Goal: Task Accomplishment & Management: Manage account settings

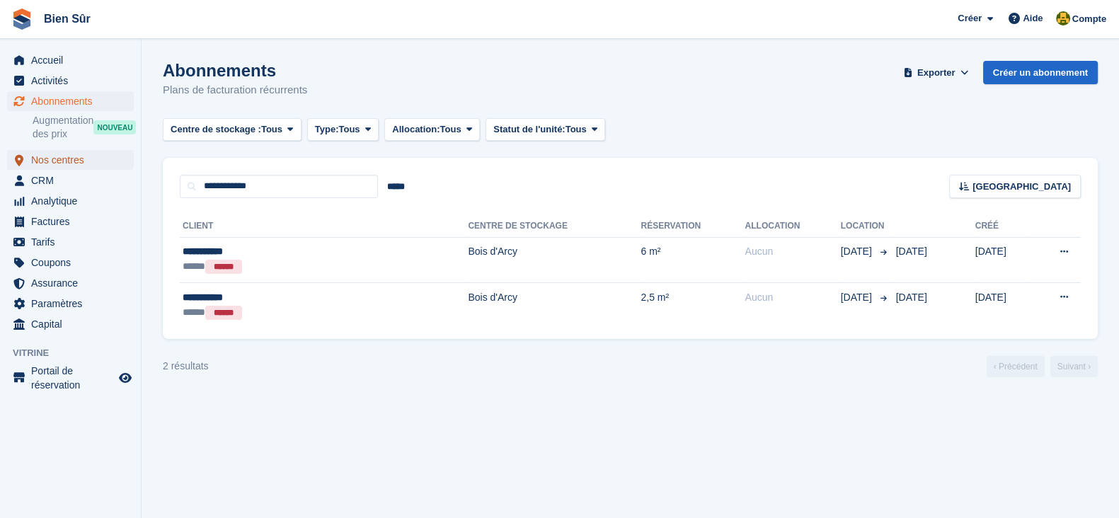
click at [43, 164] on span "Nos centres" at bounding box center [73, 160] width 85 height 20
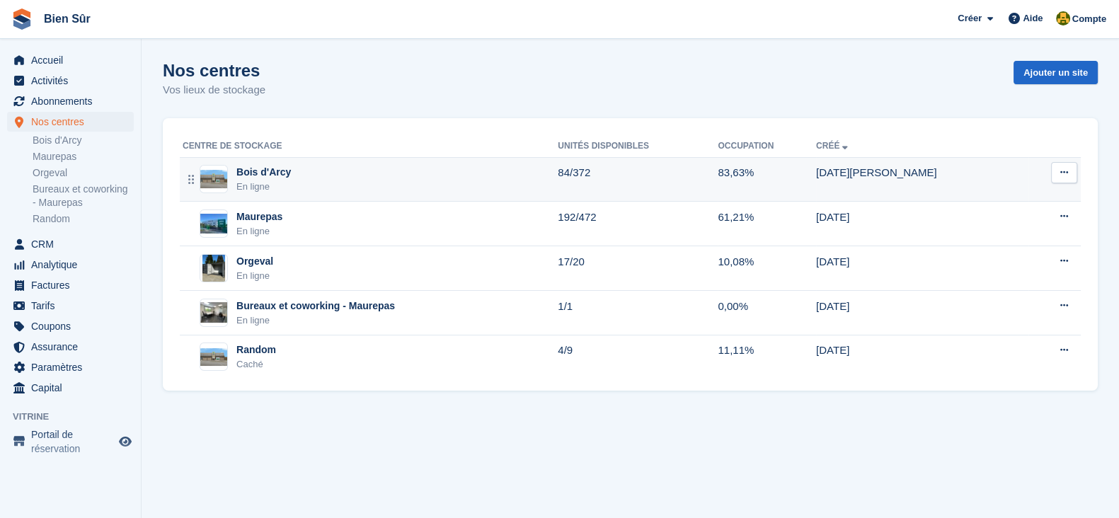
click at [266, 189] on div "En ligne" at bounding box center [263, 187] width 55 height 14
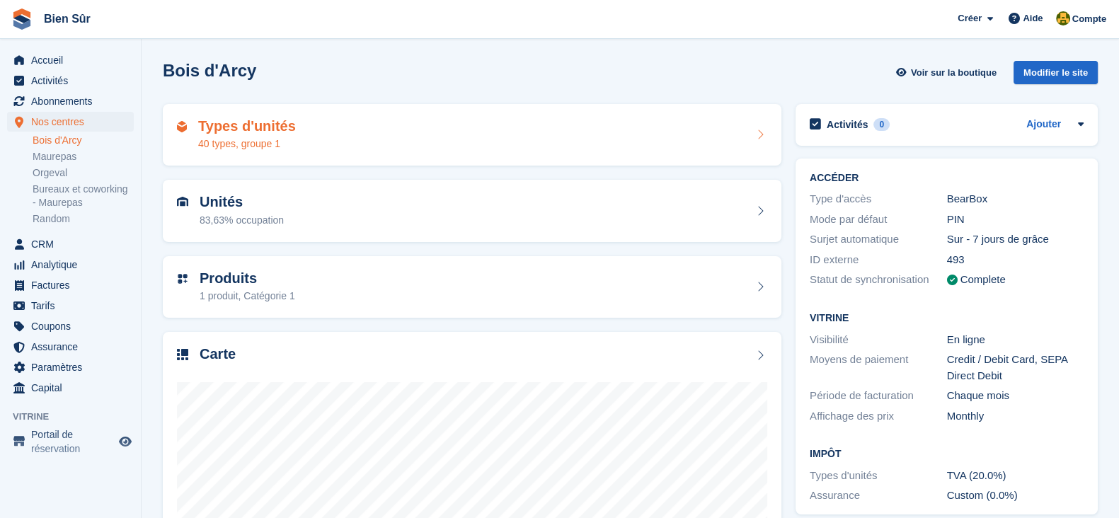
click at [246, 130] on h2 "Types d'unités" at bounding box center [247, 126] width 98 height 16
click at [230, 127] on h2 "Types d'unités" at bounding box center [247, 126] width 98 height 16
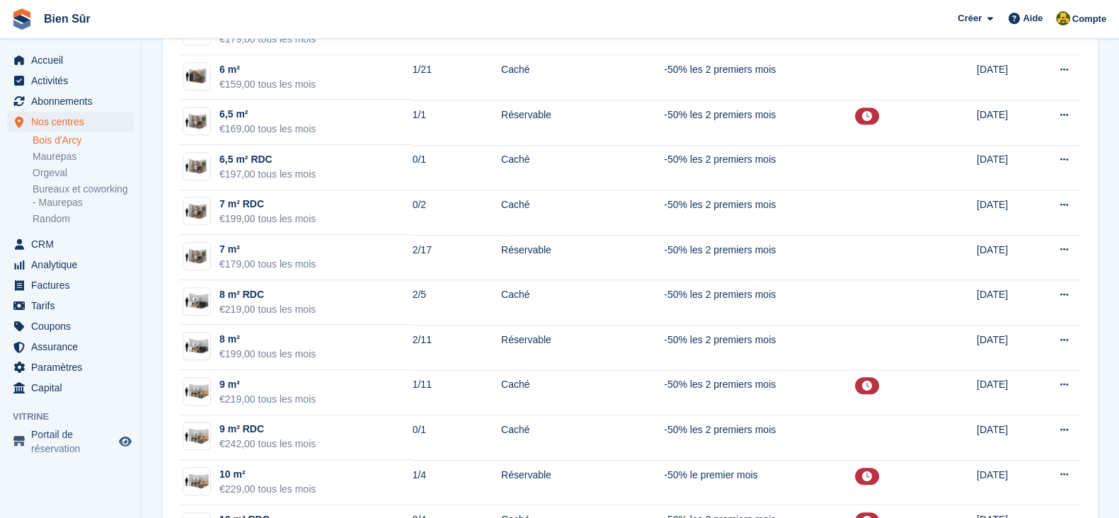
scroll to position [1150, 0]
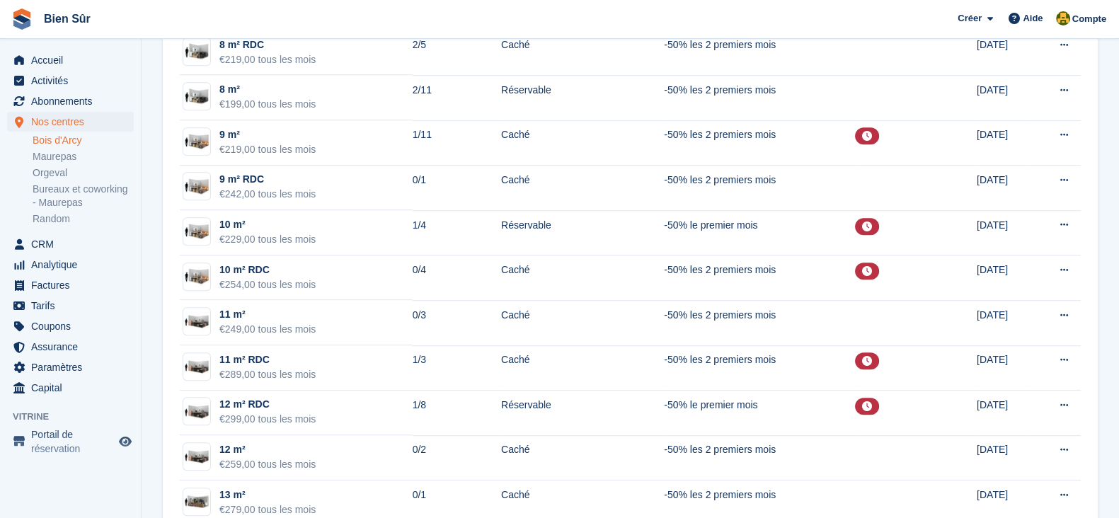
click at [432, 17] on span "Bien Sûr Créer Abonnement Facture Contact Deal Rabais Page Aide Assistance par …" at bounding box center [559, 19] width 1119 height 38
click at [421, 16] on span "Bien Sûr Créer Abonnement Facture Contact Deal Rabais Page Aide Assistance par …" at bounding box center [559, 19] width 1119 height 38
click at [60, 67] on span "Accueil" at bounding box center [73, 60] width 85 height 20
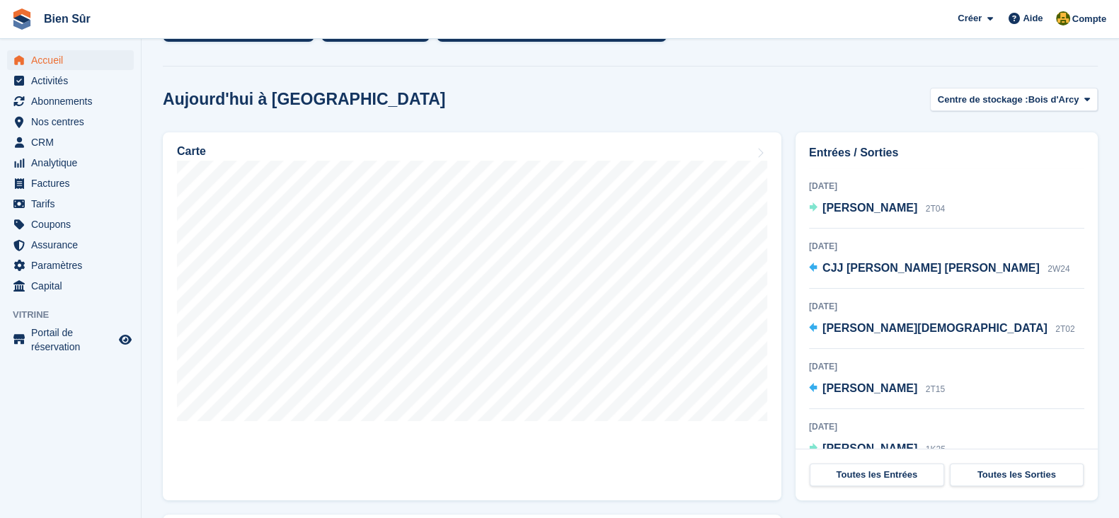
scroll to position [57, 0]
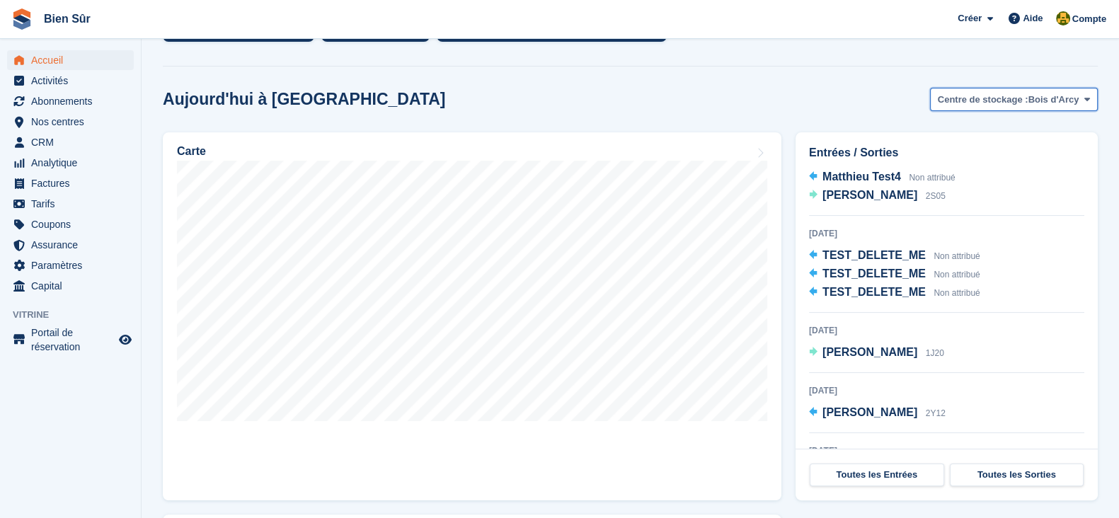
click at [966, 99] on span "Centre de stockage :" at bounding box center [983, 100] width 91 height 14
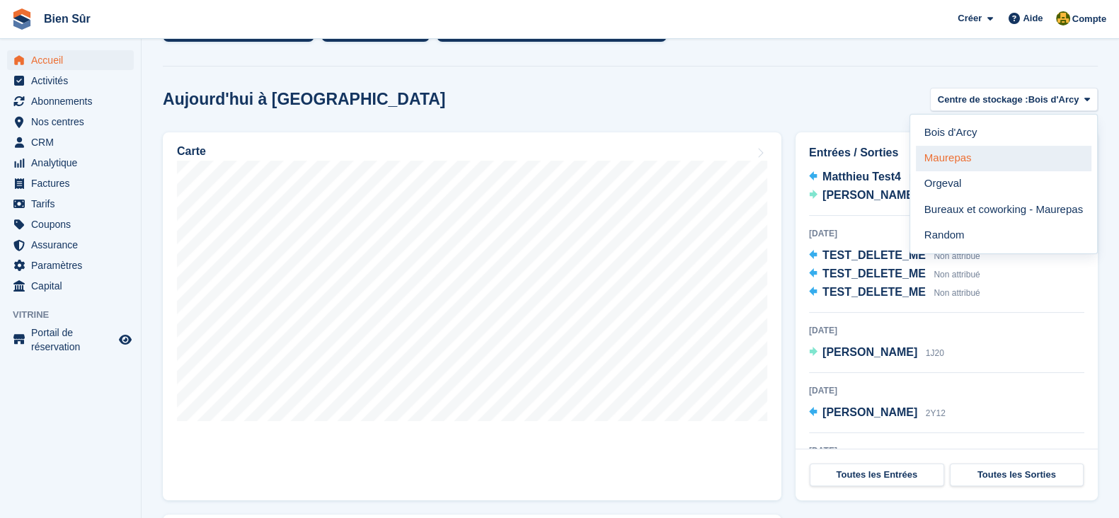
click at [944, 154] on link "Maurepas" at bounding box center [1004, 158] width 176 height 25
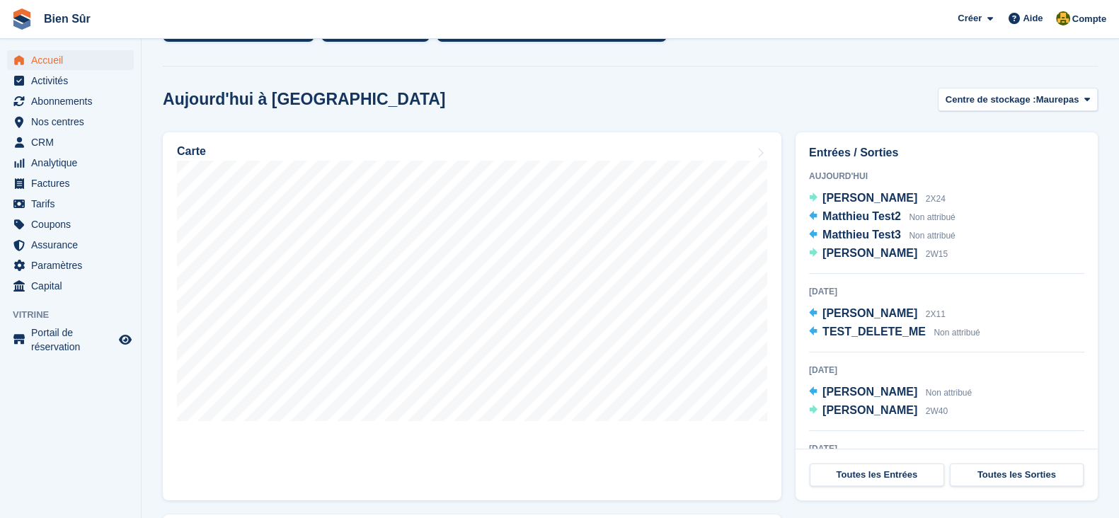
scroll to position [88, 0]
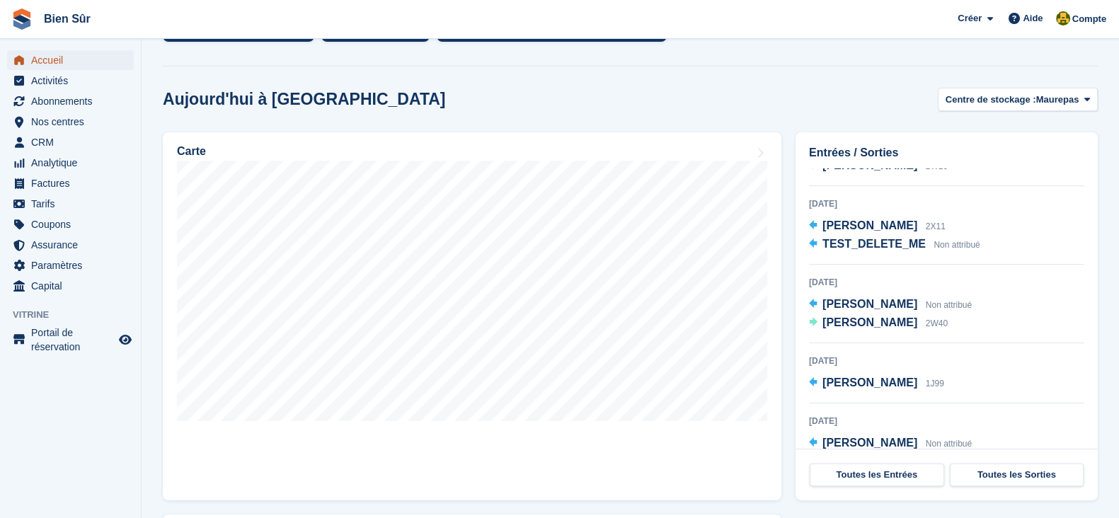
click at [72, 60] on span "Accueil" at bounding box center [73, 60] width 85 height 20
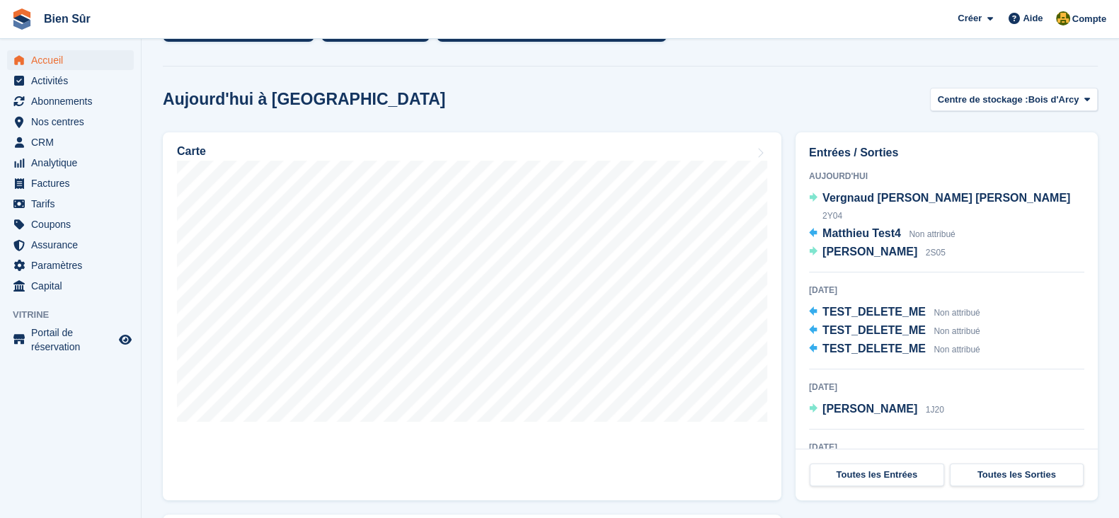
scroll to position [0, 0]
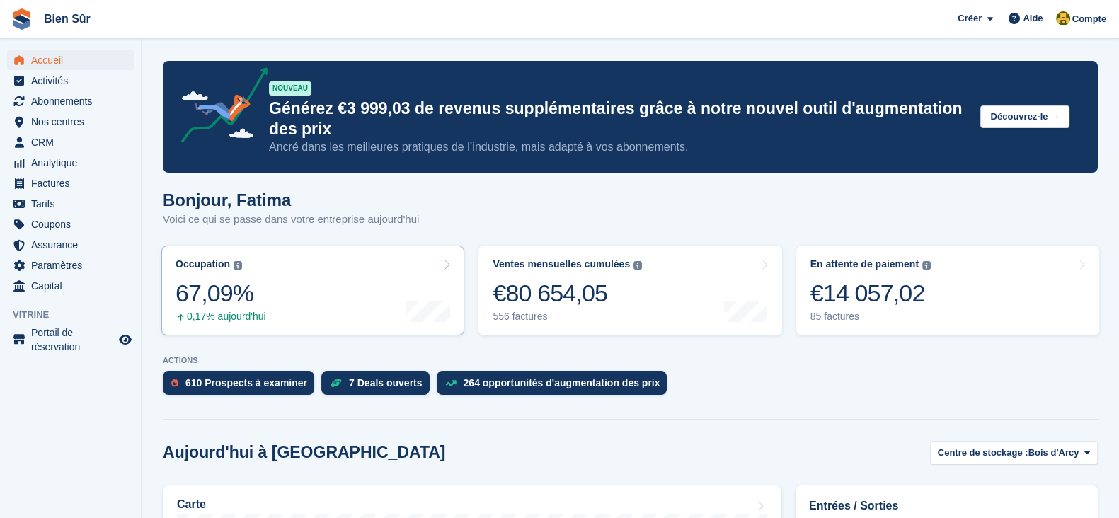
click at [279, 304] on link "Occupation Pourcentage de toutes les unités actuellement attribuées en termes d…" at bounding box center [312, 291] width 303 height 90
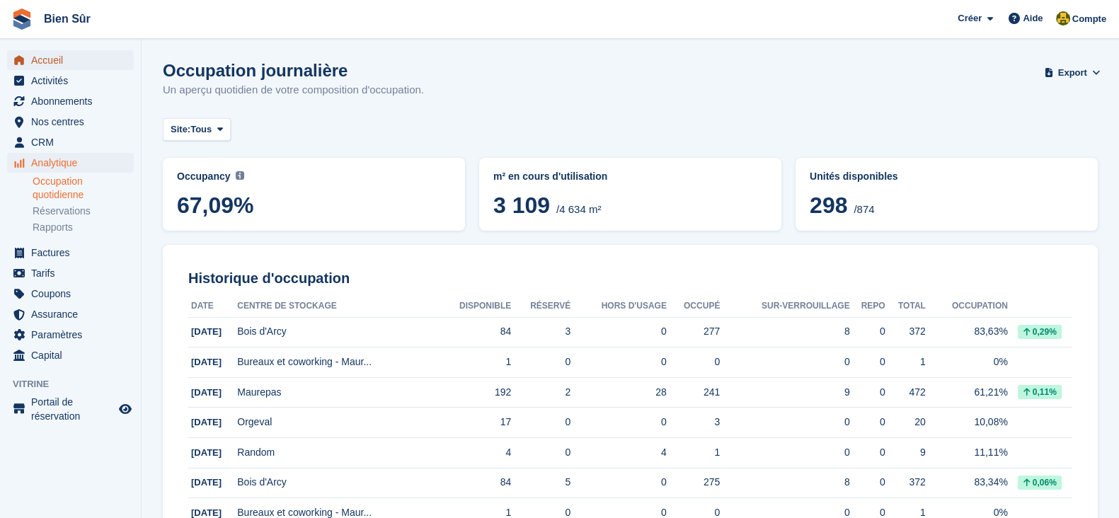
click at [57, 65] on span "Accueil" at bounding box center [73, 60] width 85 height 20
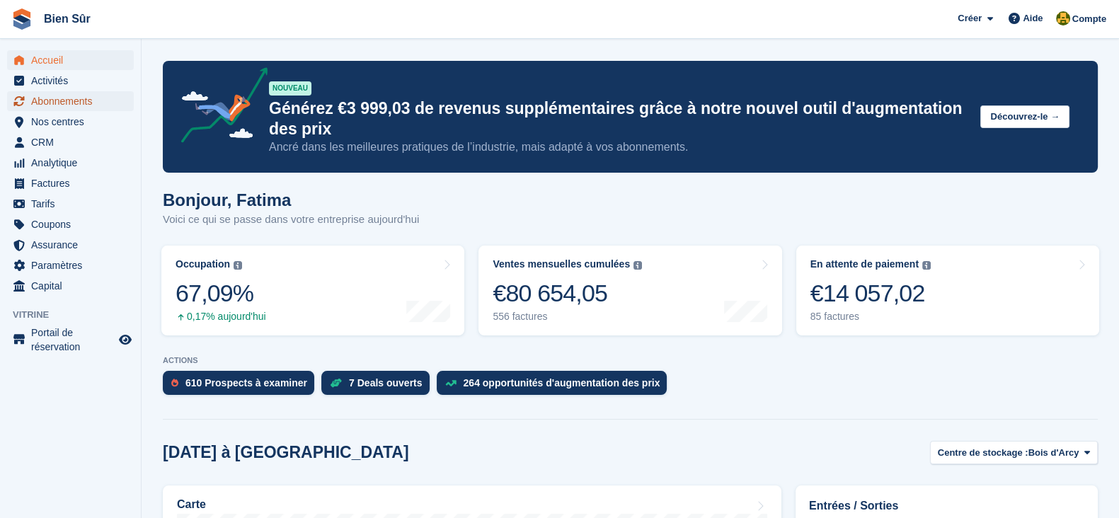
click at [71, 104] on span "Abonnements" at bounding box center [73, 101] width 85 height 20
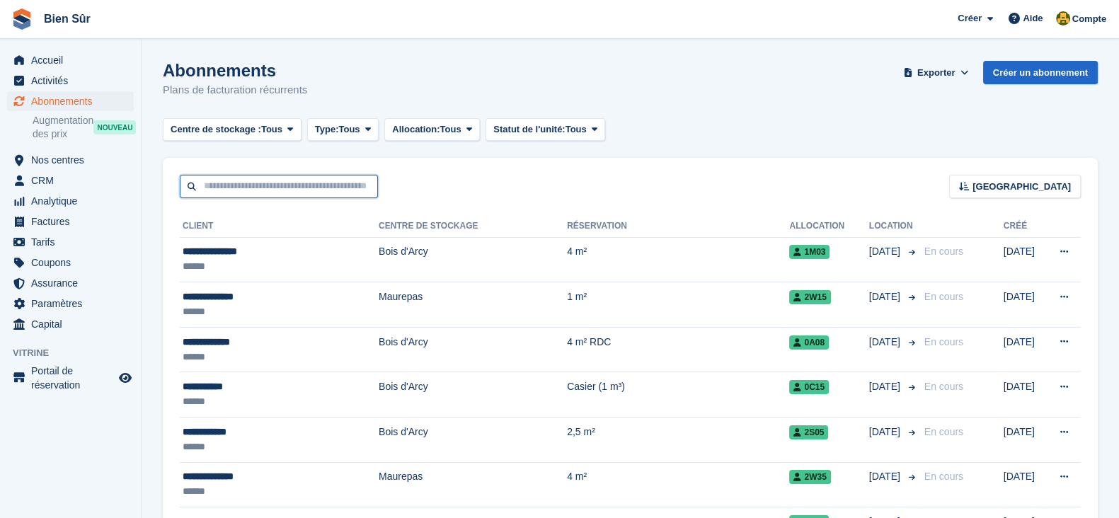
click at [273, 183] on input "text" at bounding box center [279, 186] width 198 height 23
paste input "**********"
type input "**********"
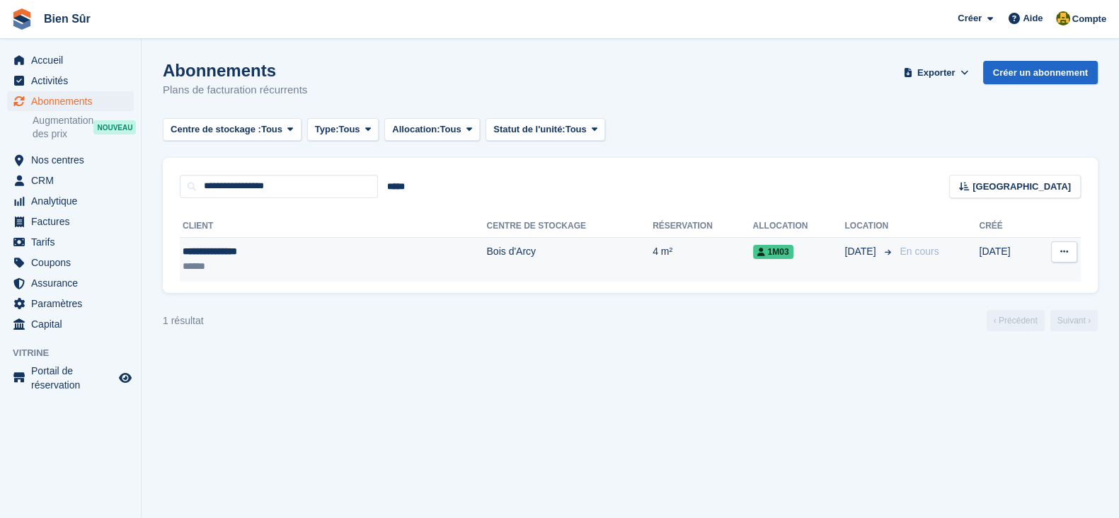
click at [653, 270] on td "4 m²" at bounding box center [703, 259] width 100 height 45
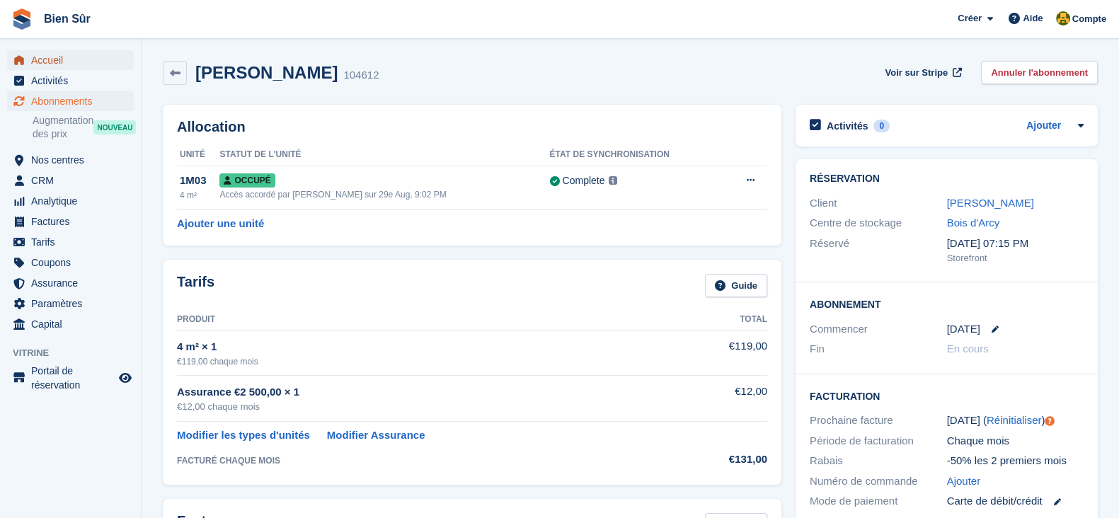
click at [71, 62] on span "Accueil" at bounding box center [73, 60] width 85 height 20
